Goal: Information Seeking & Learning: Learn about a topic

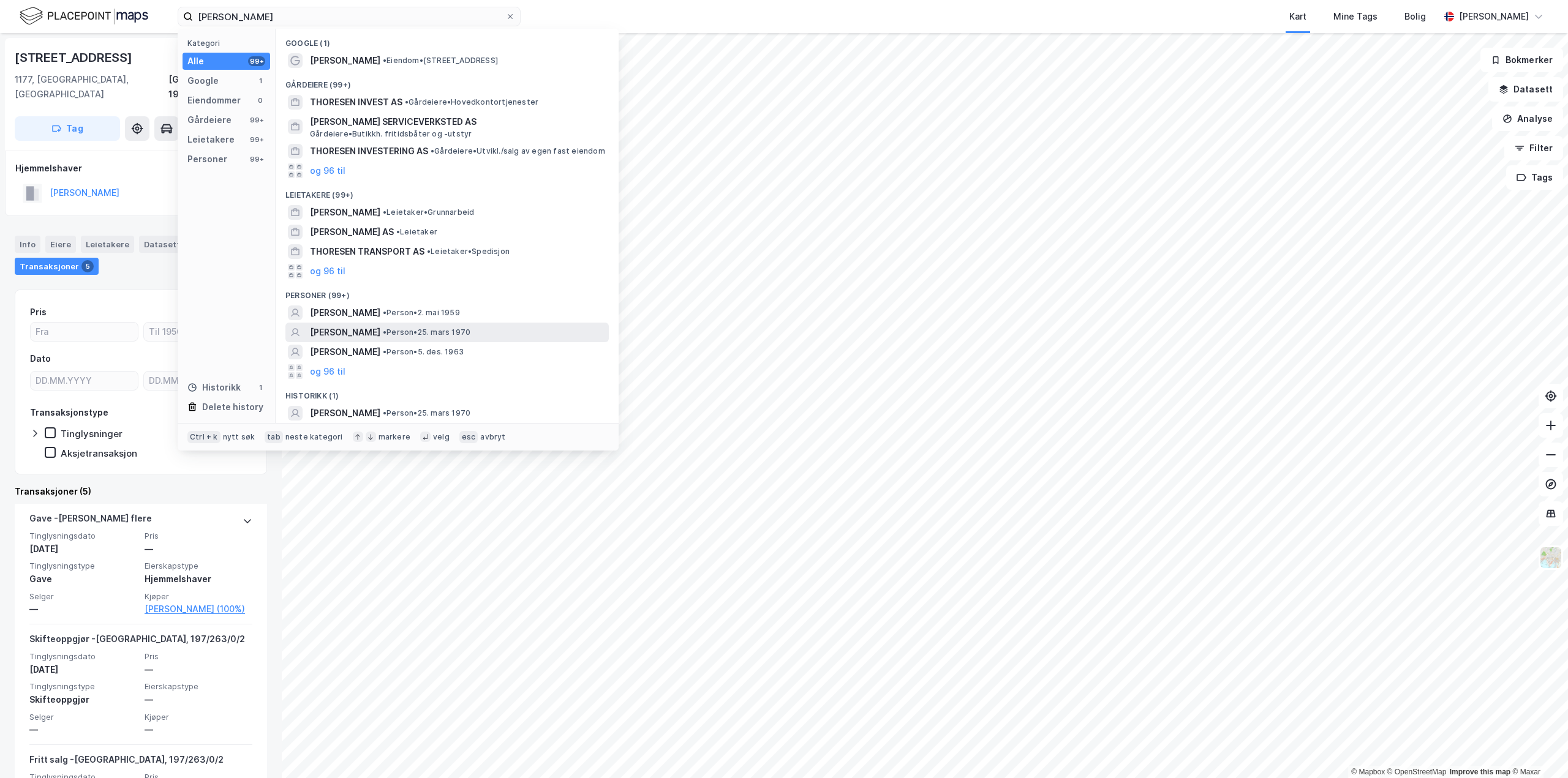
click at [387, 331] on span "•" at bounding box center [385, 332] width 4 height 9
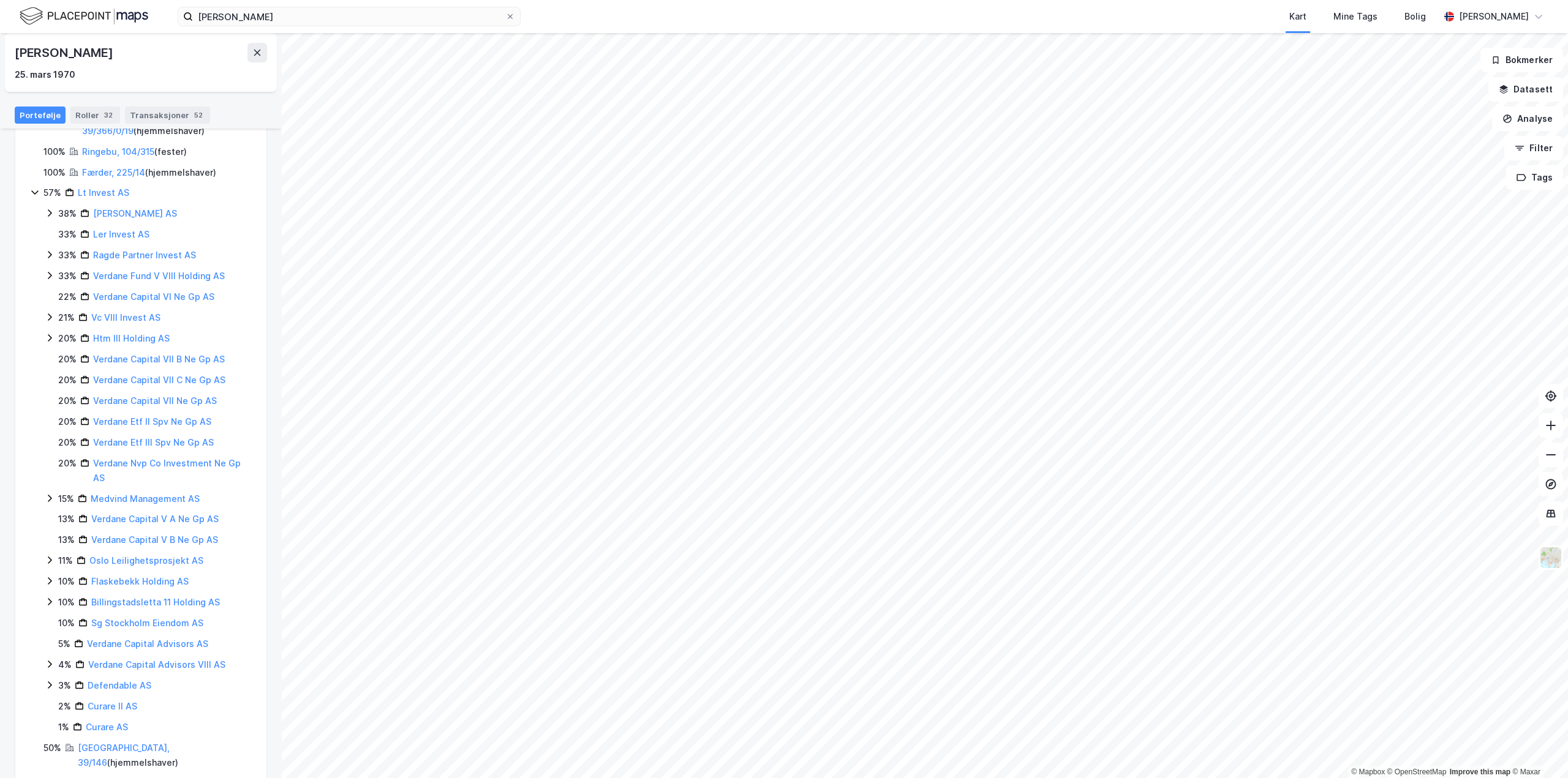
scroll to position [217, 0]
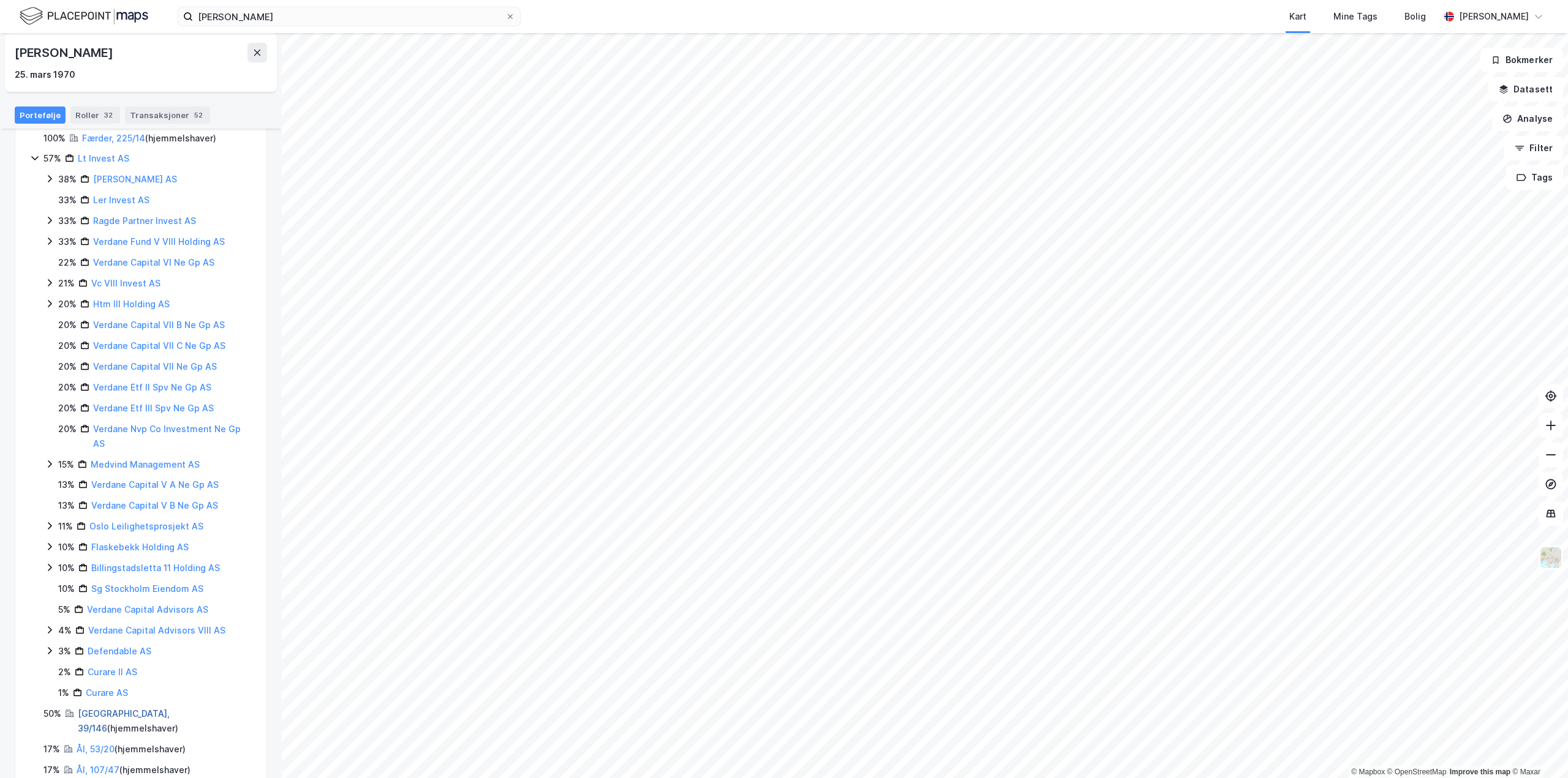
click at [110, 709] on link "[GEOGRAPHIC_DATA], 39/146" at bounding box center [124, 721] width 92 height 25
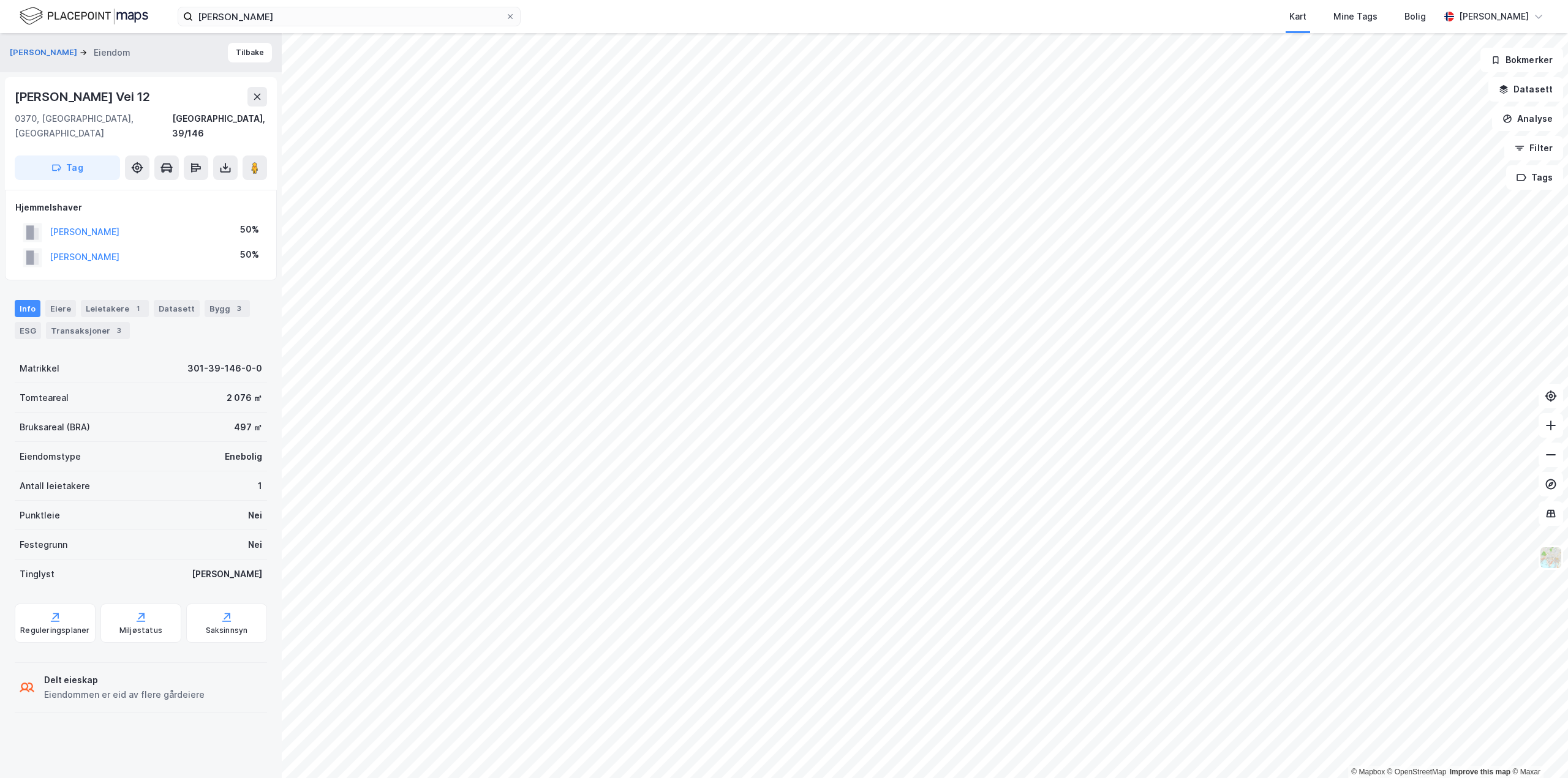
click at [103, 92] on div "[PERSON_NAME] Vei 12" at bounding box center [83, 96] width 138 height 20
click at [928, 360] on div "© Mapbox © OpenStreetMap Improve this map © [PERSON_NAME] [PERSON_NAME] Vei [GE…" at bounding box center [784, 406] width 1568 height 745
click at [960, 409] on div "© Mapbox © OpenStreetMap Improve this map © [PERSON_NAME] [PERSON_NAME] Vei [GE…" at bounding box center [784, 406] width 1568 height 745
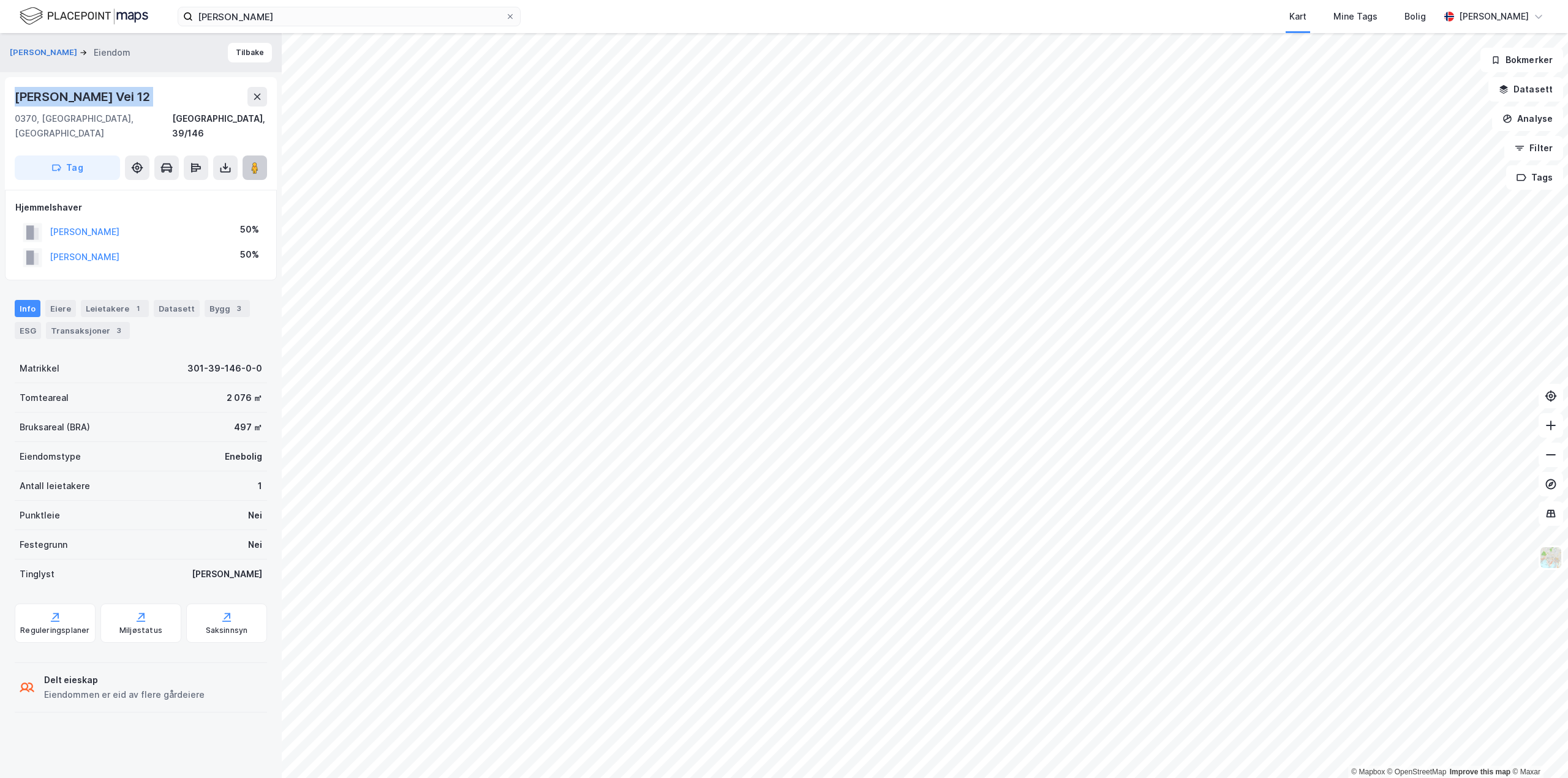
click at [260, 162] on icon at bounding box center [254, 167] width 12 height 12
click at [79, 322] on div "Transaksjoner 3" at bounding box center [88, 330] width 84 height 17
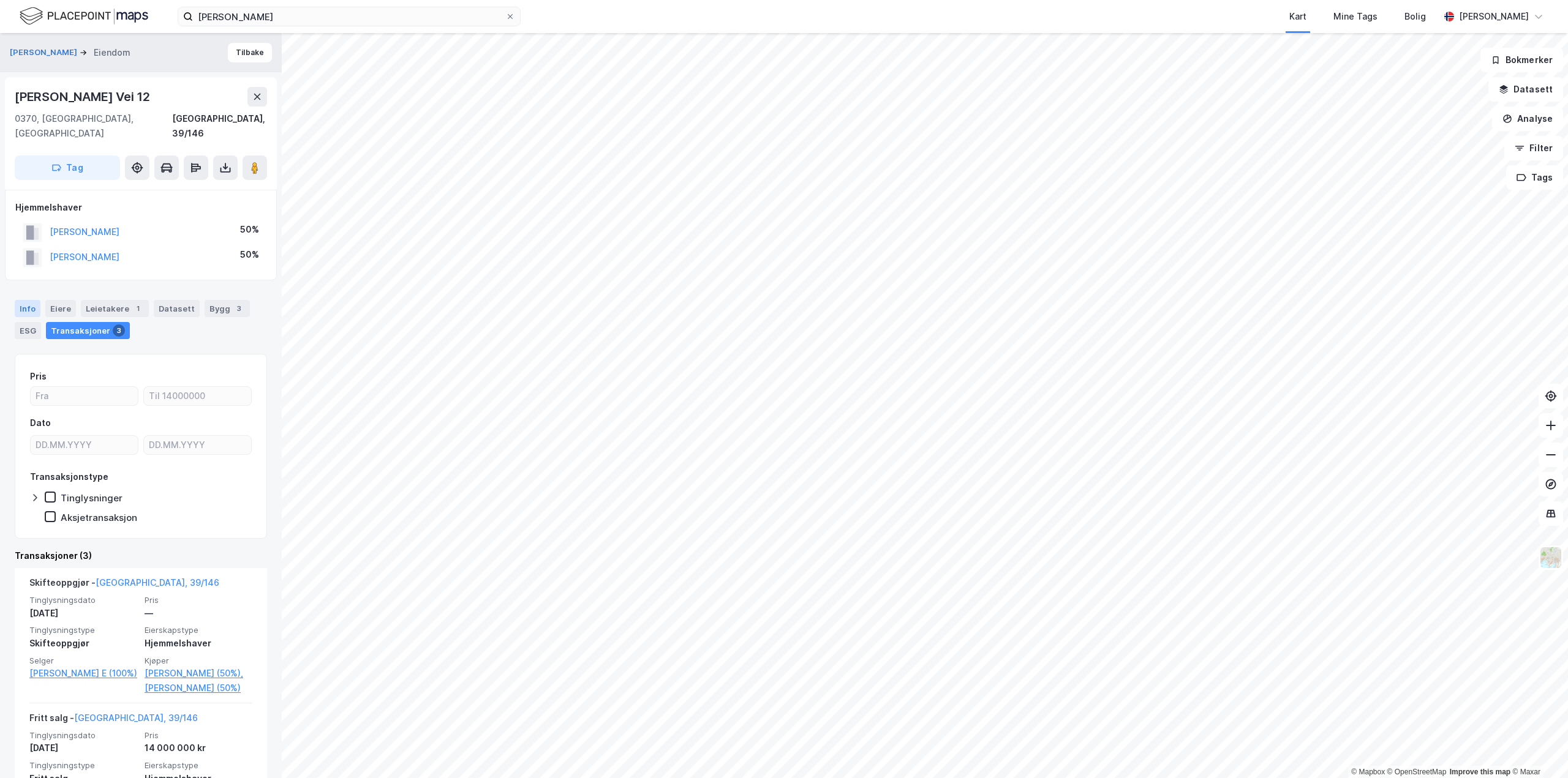
click at [27, 300] on div "Info" at bounding box center [27, 308] width 26 height 17
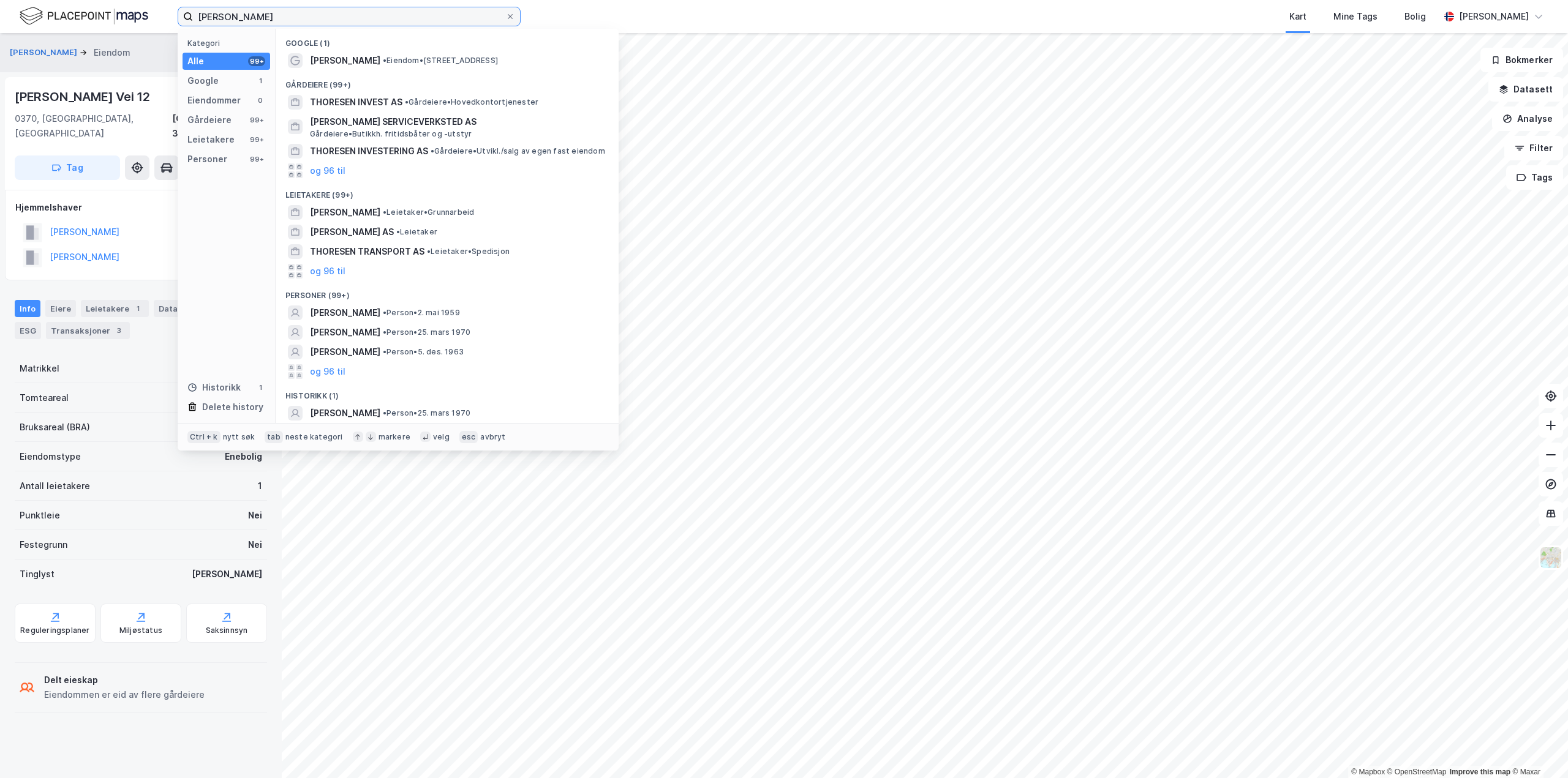
drag, startPoint x: 125, startPoint y: -6, endPoint x: 0, endPoint y: 6, distance: 125.6
click at [0, 6] on div "[PERSON_NAME] Kategori Alle 99+ Google 1 Eiendommer 0 Gårdeiere 99+ Leietakere …" at bounding box center [784, 16] width 1568 height 33
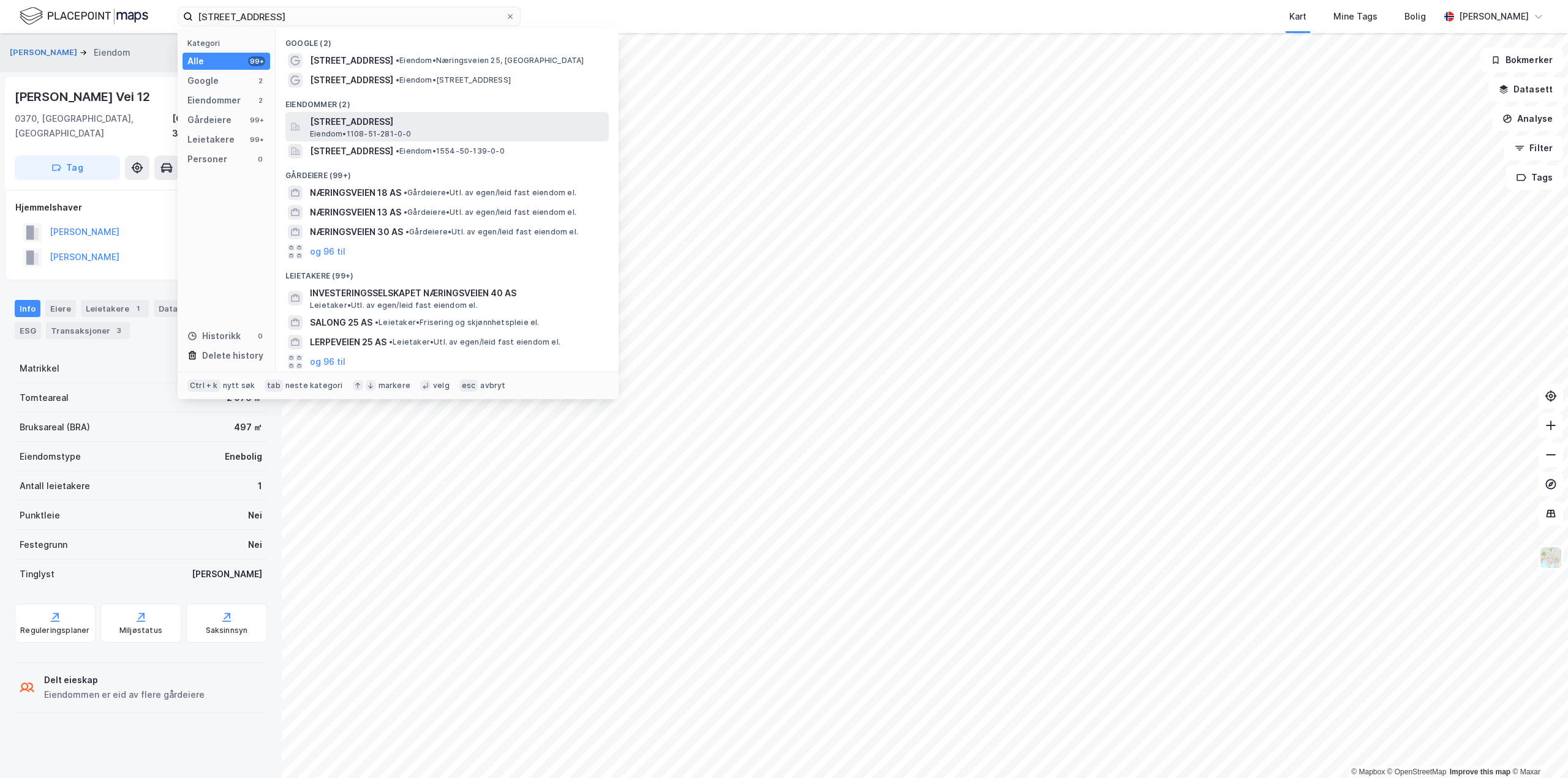
click at [433, 118] on span "[STREET_ADDRESS]" at bounding box center [457, 121] width 294 height 14
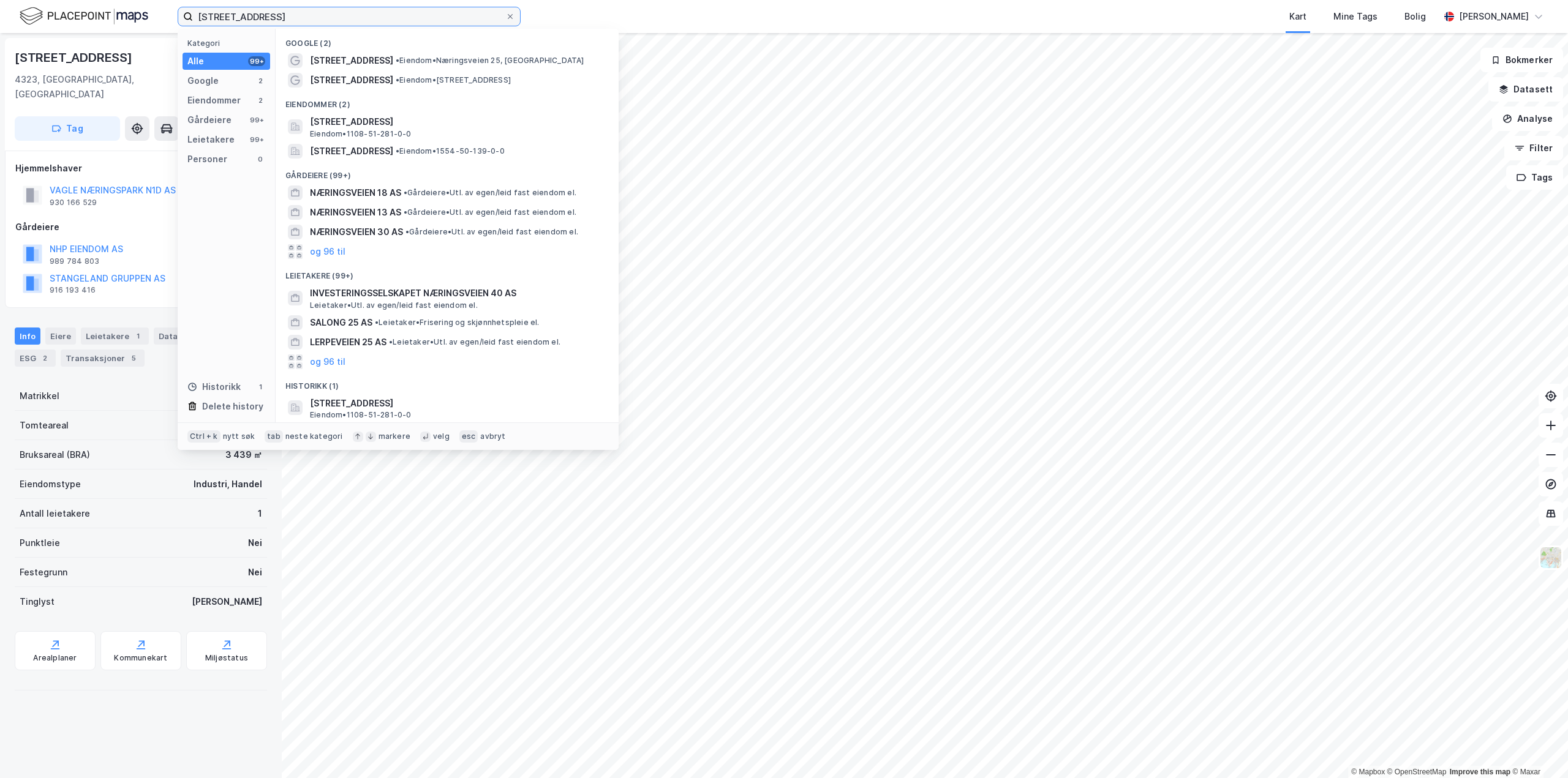
click at [342, 16] on input "[STREET_ADDRESS]" at bounding box center [349, 16] width 312 height 18
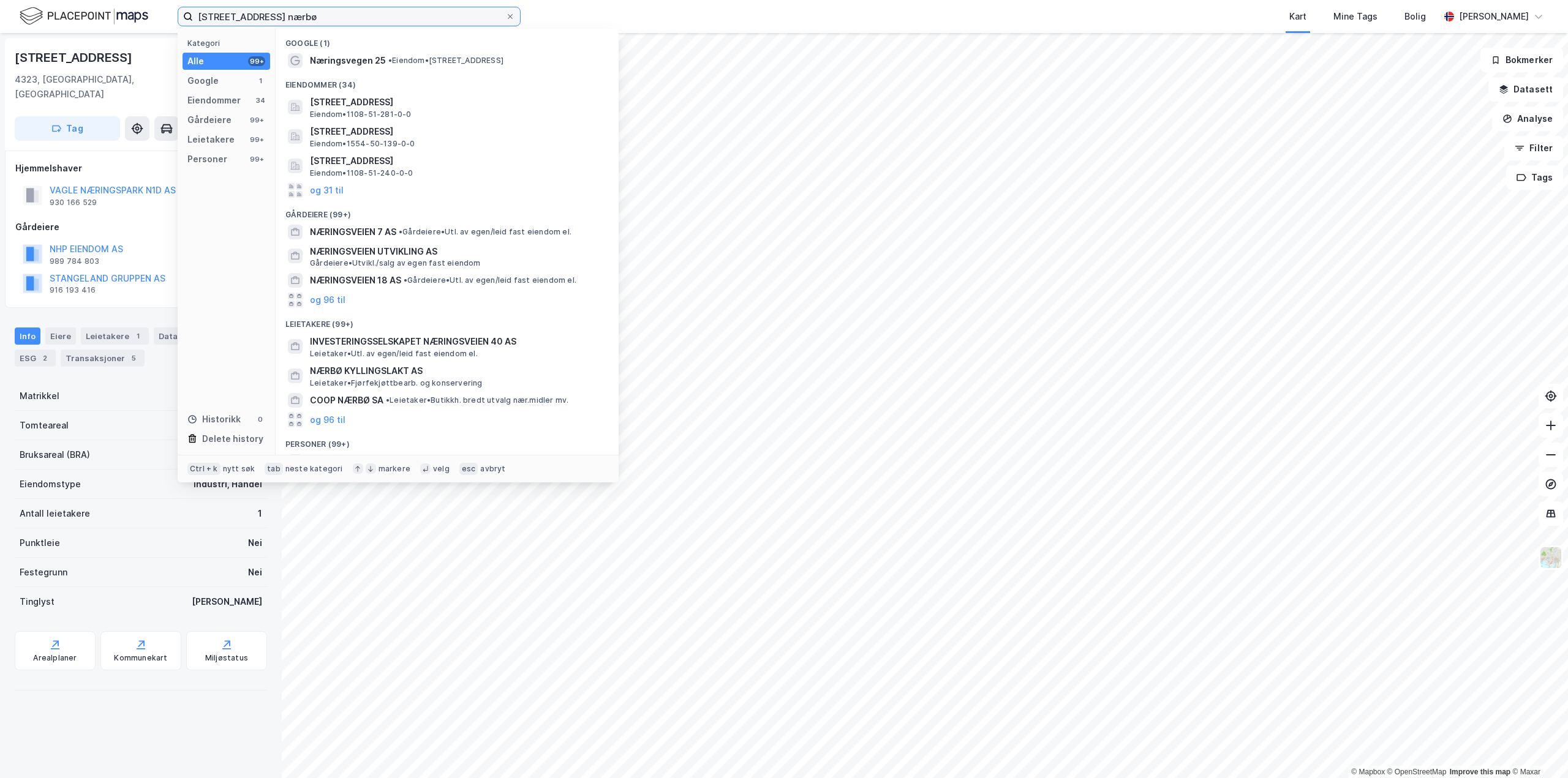
click at [357, 14] on input "[STREET_ADDRESS] nærbø" at bounding box center [349, 16] width 312 height 18
click at [331, 188] on button "og 31 til" at bounding box center [327, 190] width 34 height 14
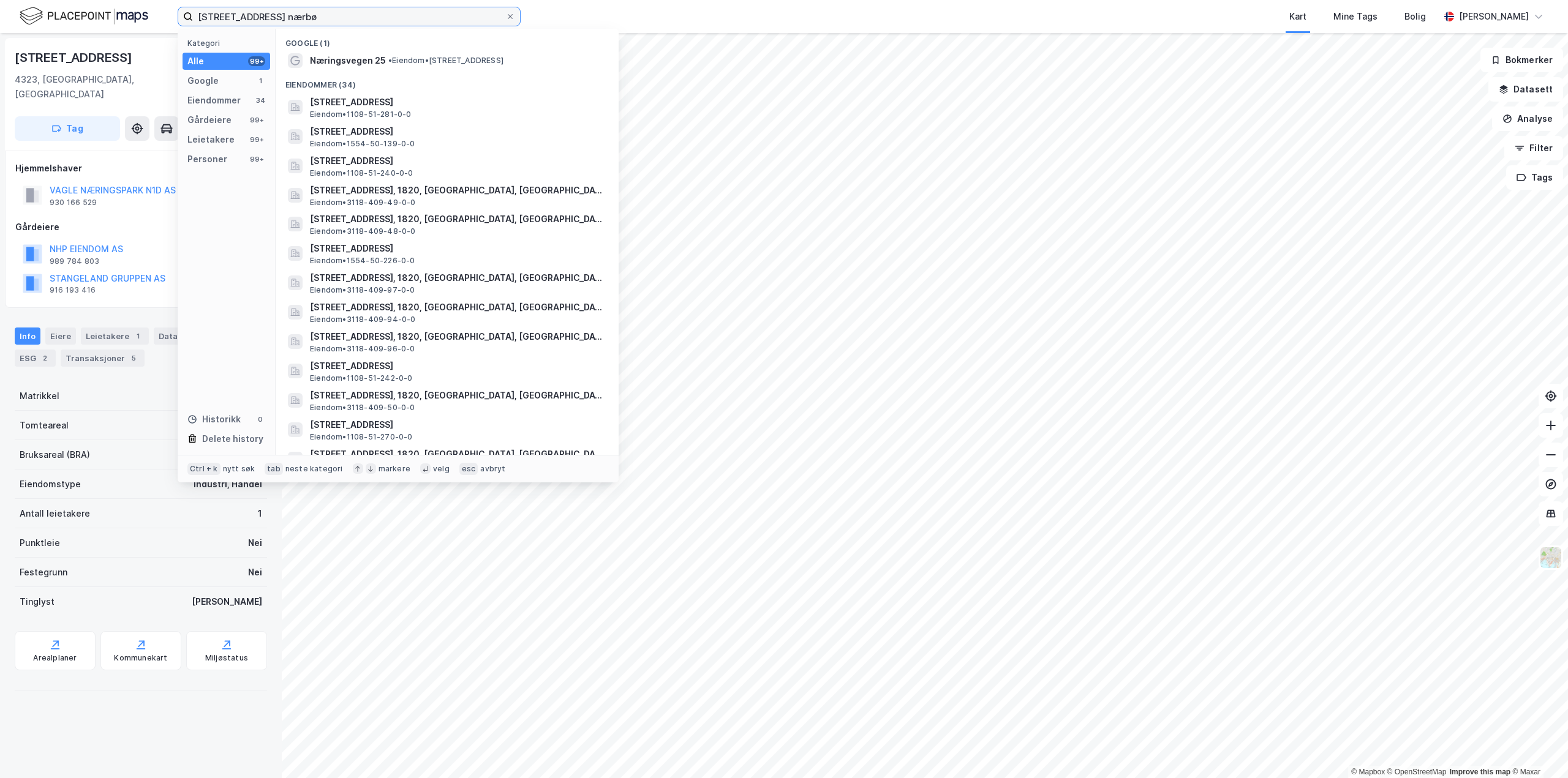
click at [261, 14] on input "[STREET_ADDRESS] nærbø" at bounding box center [349, 16] width 312 height 18
click at [270, 16] on input "[STREET_ADDRESS] nærbø" at bounding box center [349, 16] width 312 height 18
click at [376, 15] on input "[STREET_ADDRESS] nærbø" at bounding box center [349, 16] width 312 height 18
click at [335, 12] on input "[STREET_ADDRESS] nærbø" at bounding box center [349, 16] width 312 height 18
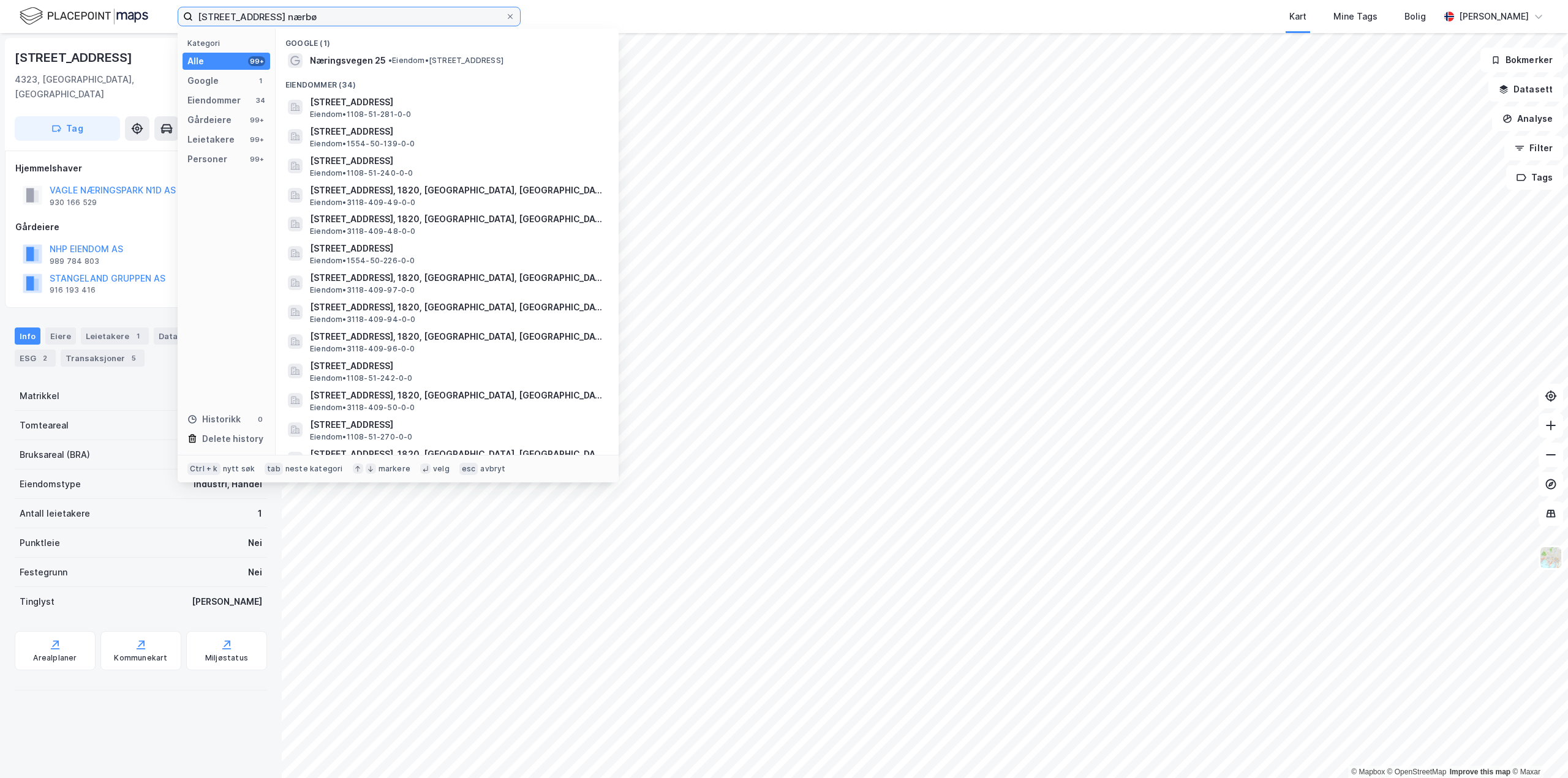
click at [335, 12] on input "[STREET_ADDRESS] nærbø" at bounding box center [349, 16] width 312 height 18
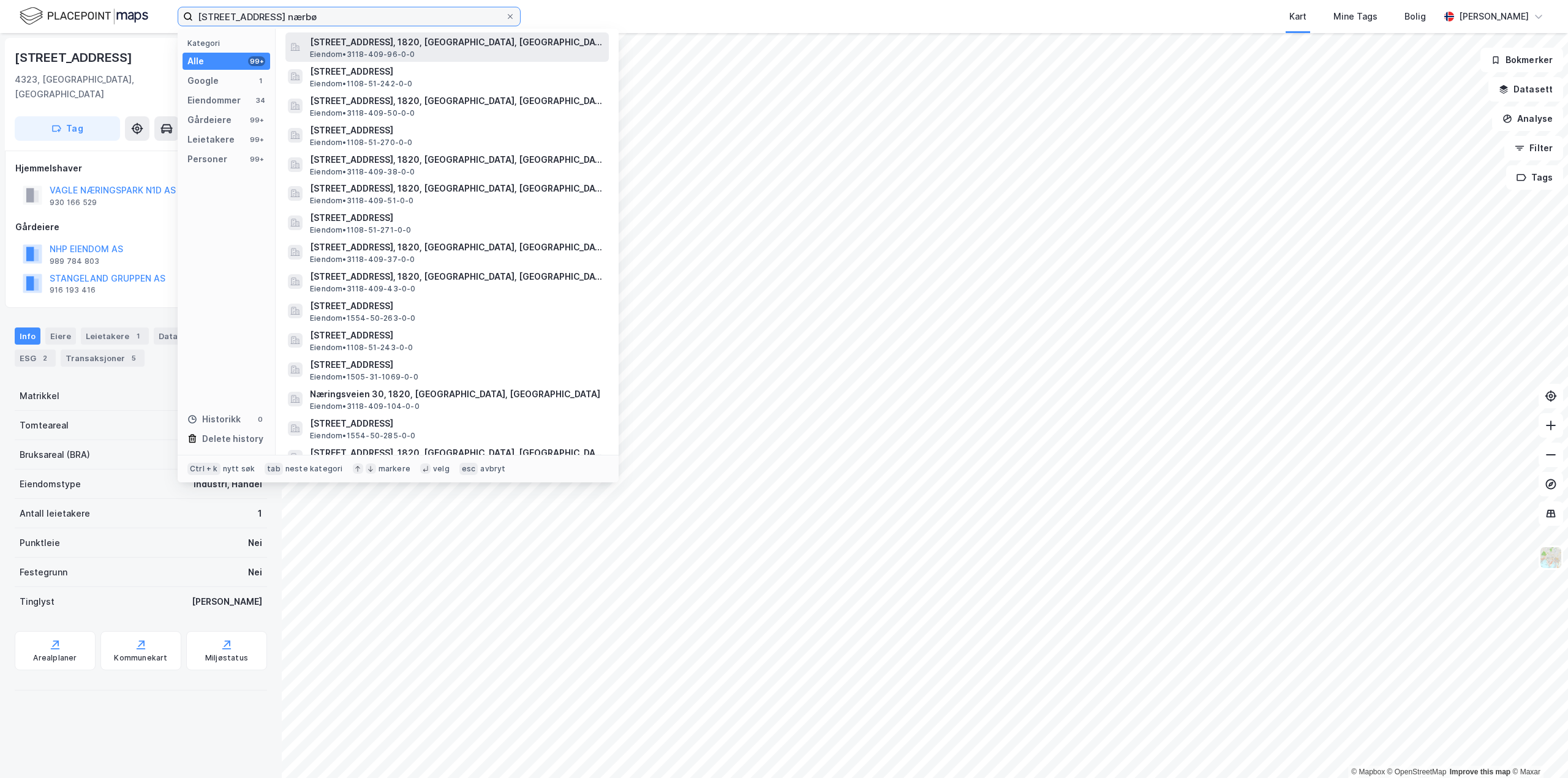
scroll to position [306, 0]
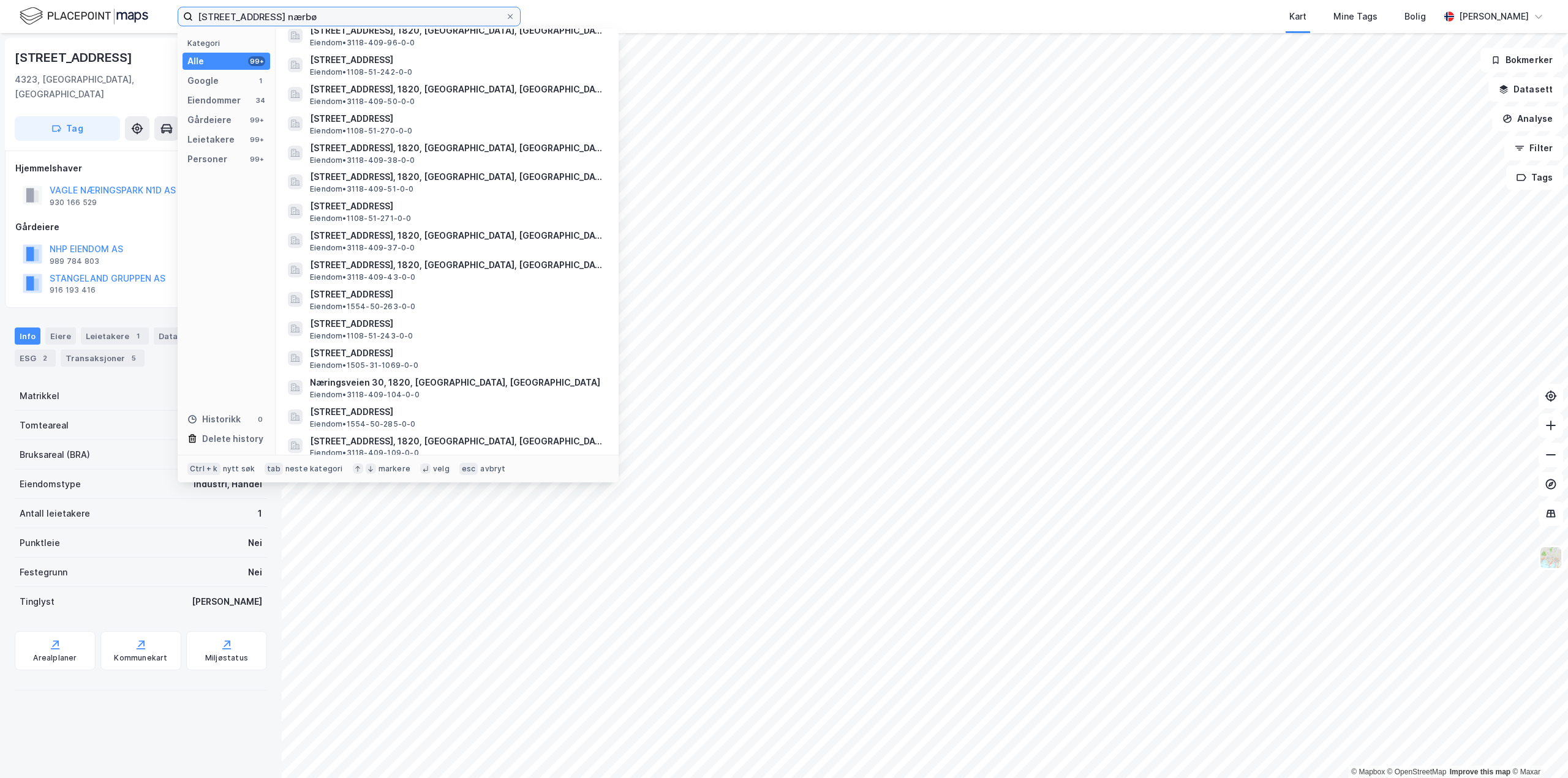
click at [322, 10] on input "[STREET_ADDRESS] nærbø" at bounding box center [349, 16] width 312 height 18
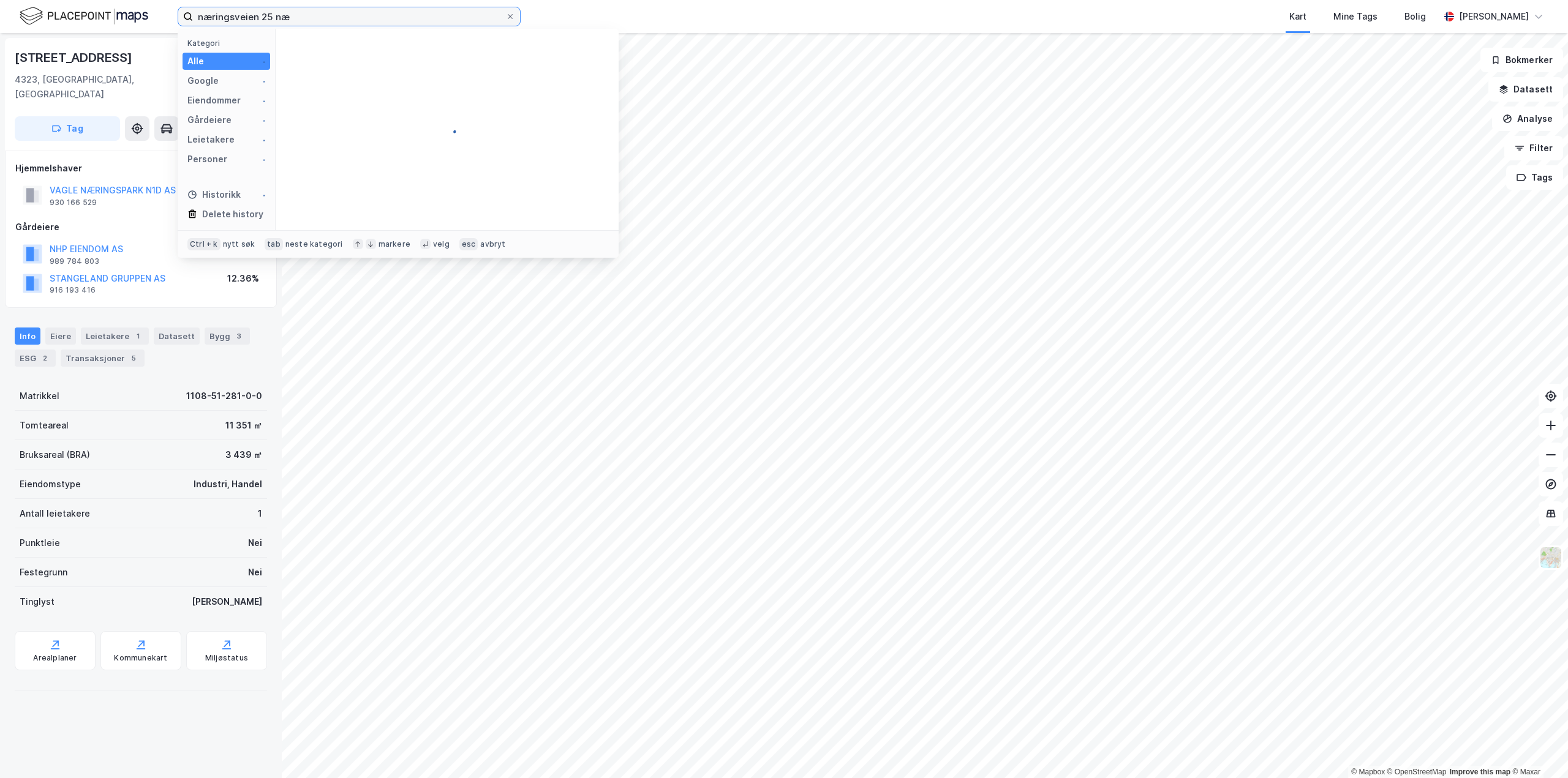
scroll to position [0, 0]
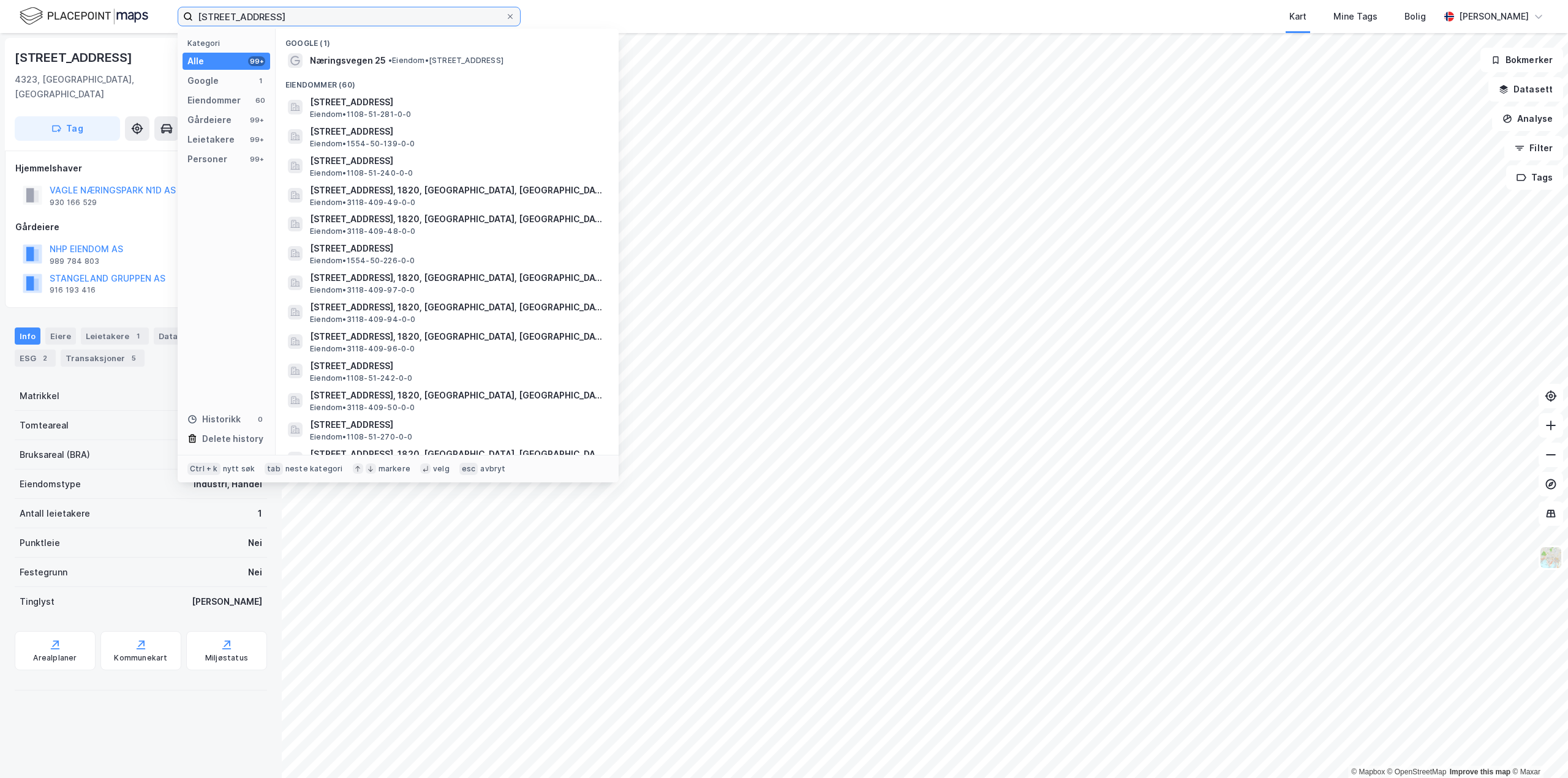
type input "[STREET_ADDRESS] nærbø"
click at [504, 56] on span "• Eiendom • [STREET_ADDRESS]" at bounding box center [446, 61] width 115 height 10
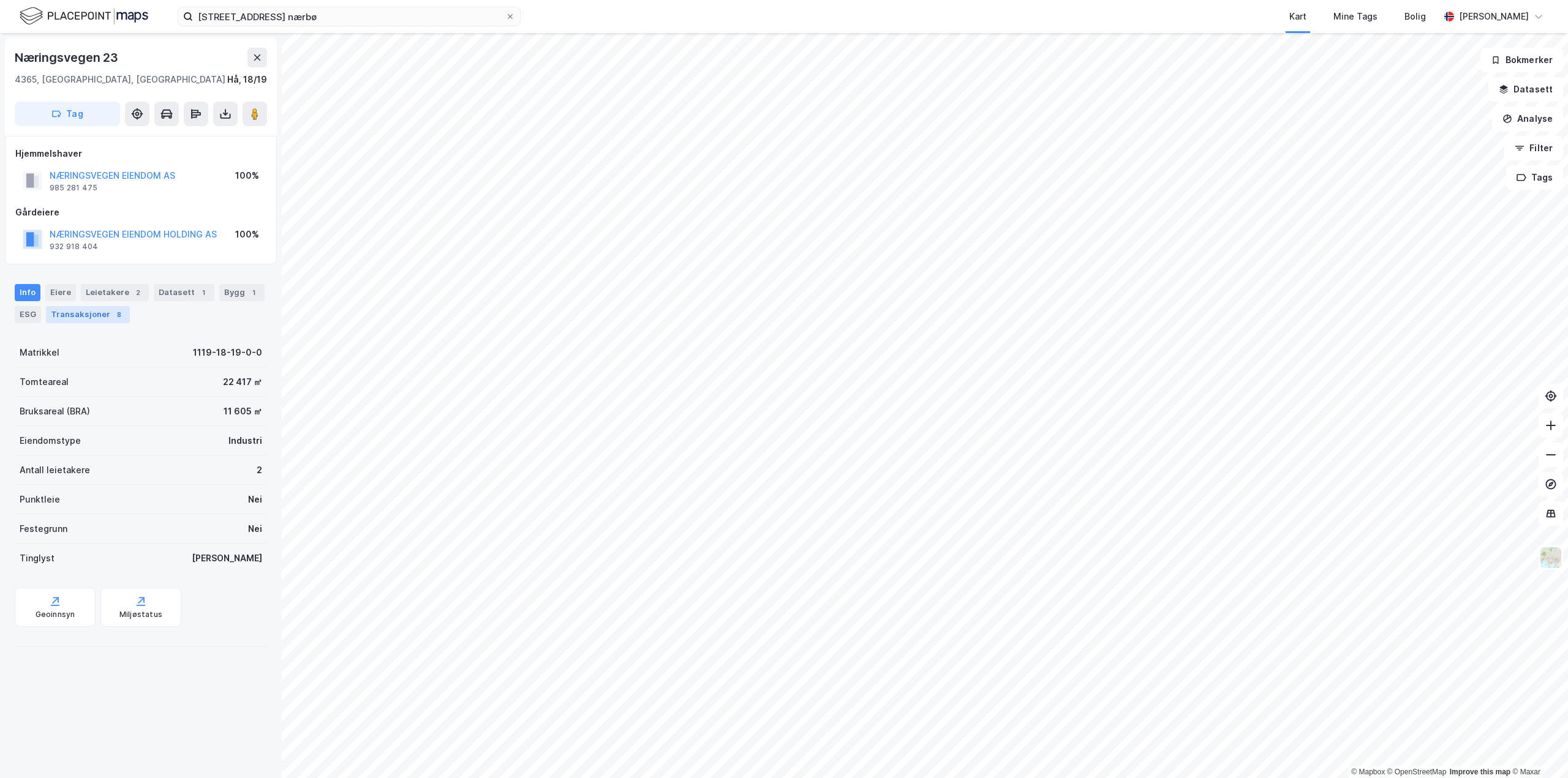
click at [101, 315] on div "Transaksjoner 8" at bounding box center [88, 314] width 84 height 17
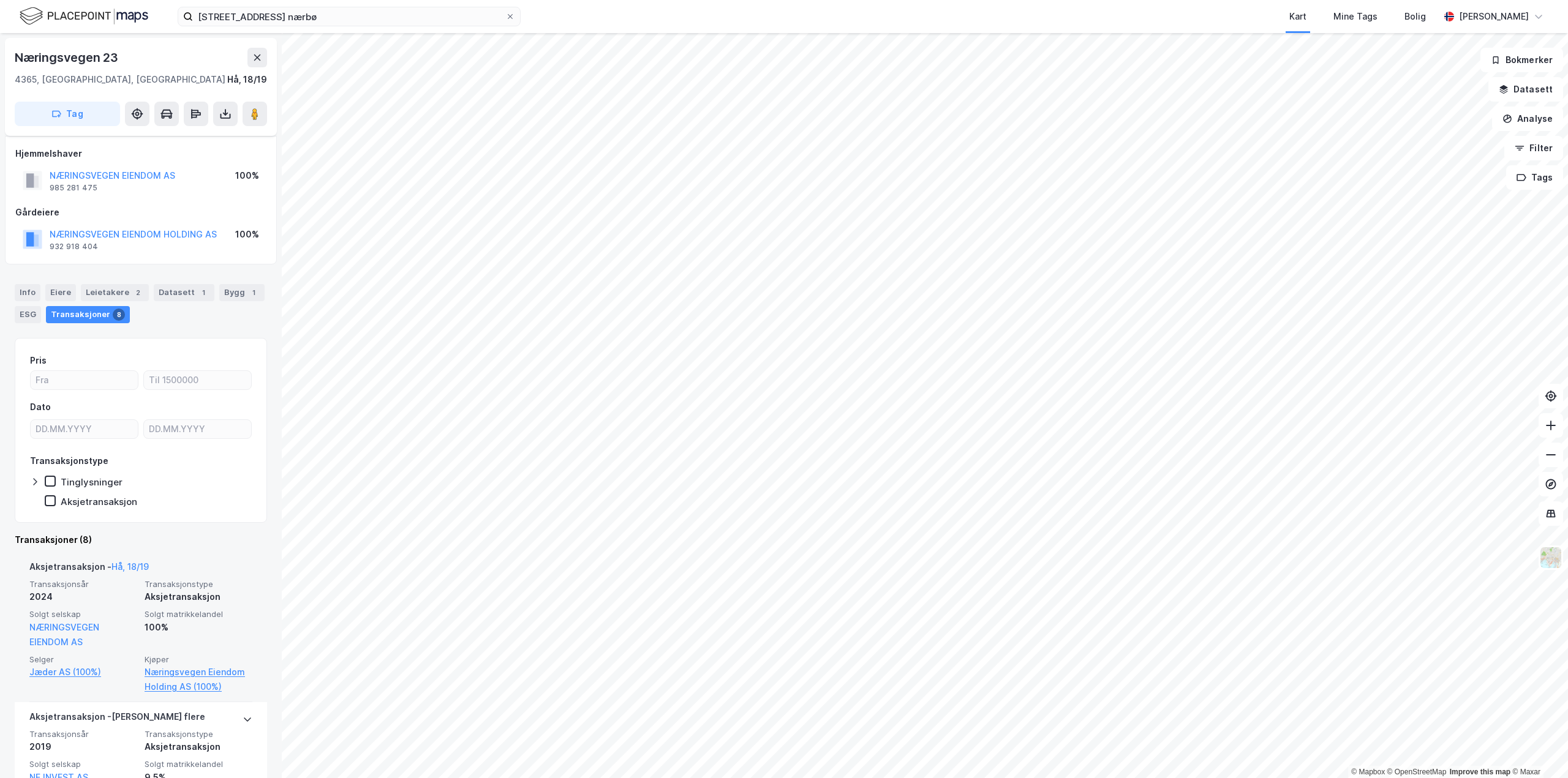
scroll to position [245, 0]
